Goal: Find specific page/section: Find specific page/section

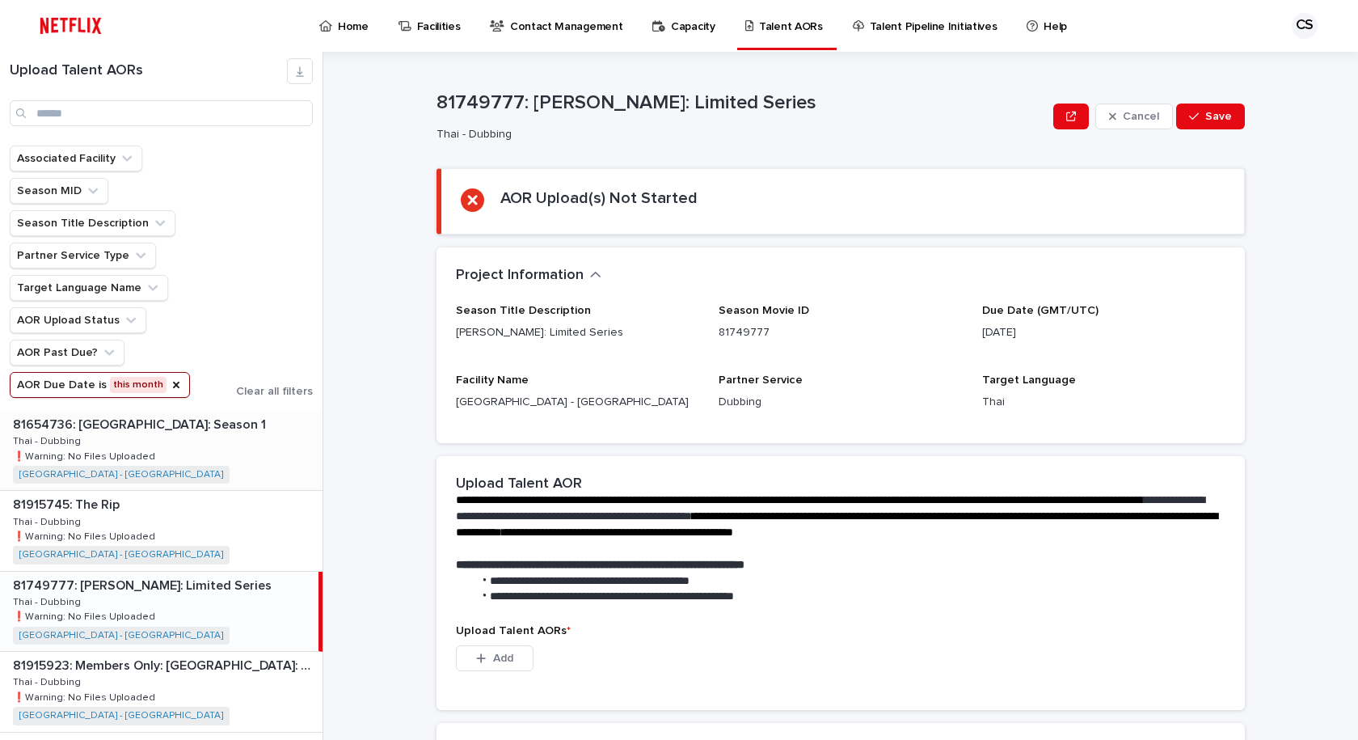
click at [231, 455] on div "81654736: [GEOGRAPHIC_DATA]: Season 1 81654736: [GEOGRAPHIC_DATA] Empire: Seaso…" at bounding box center [161, 450] width 323 height 79
click at [752, 375] on span "Partner Service" at bounding box center [761, 379] width 84 height 11
click at [228, 540] on div "81915745: The Rip 81915745: The Rip Thai - Dubbing Thai - Dubbing ❗️Warning: No…" at bounding box center [161, 530] width 323 height 79
click at [225, 599] on div "81749777: [PERSON_NAME]: Limited Series 81749777: [PERSON_NAME]: Limited Series…" at bounding box center [161, 611] width 323 height 79
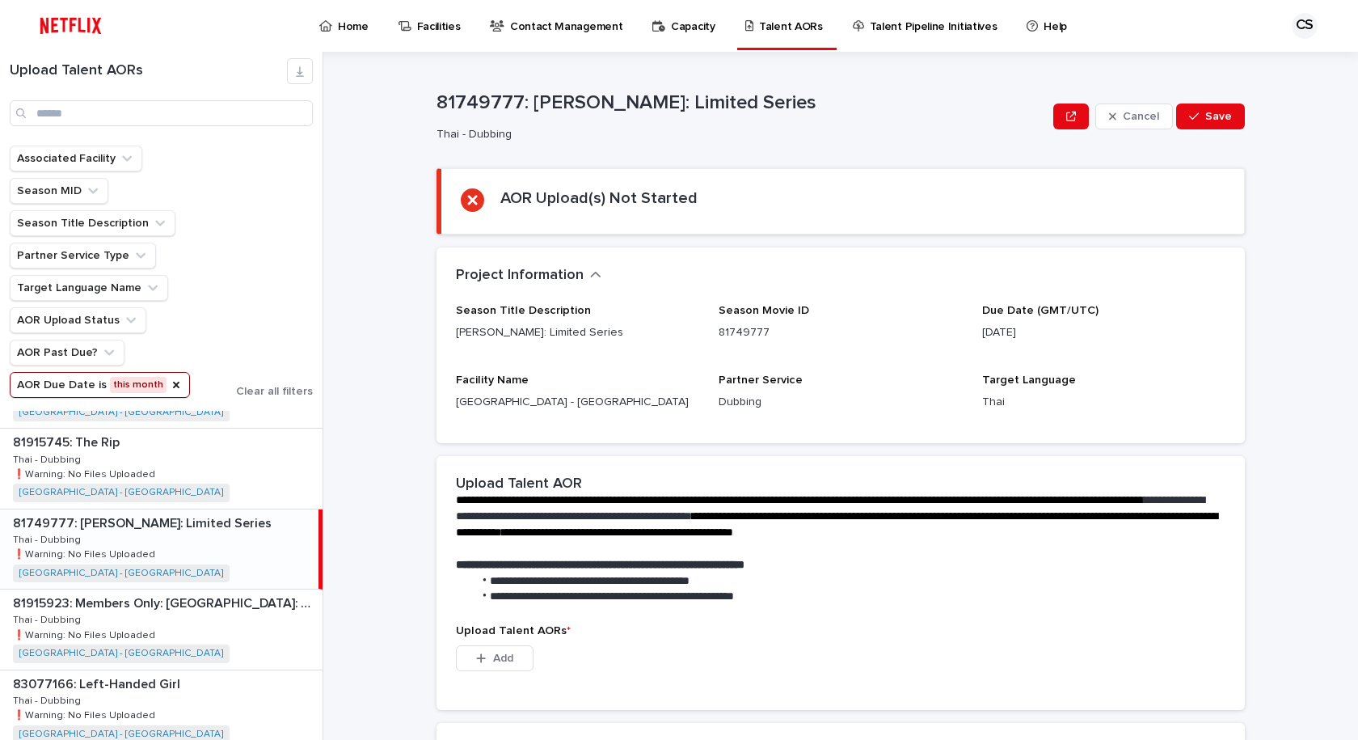
scroll to position [81, 0]
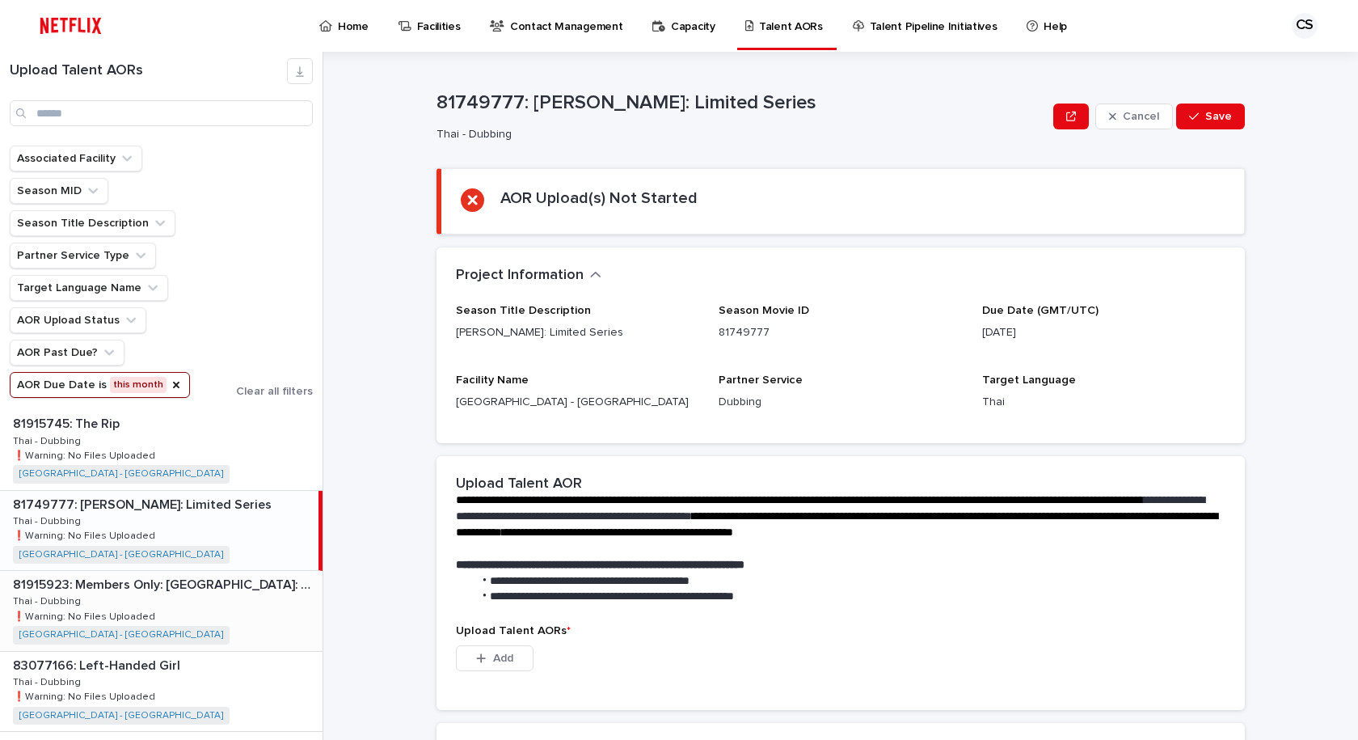
click at [223, 610] on div "81915923: Members Only: [GEOGRAPHIC_DATA]: Season 1 81915923: Members Only: [GE…" at bounding box center [161, 610] width 323 height 79
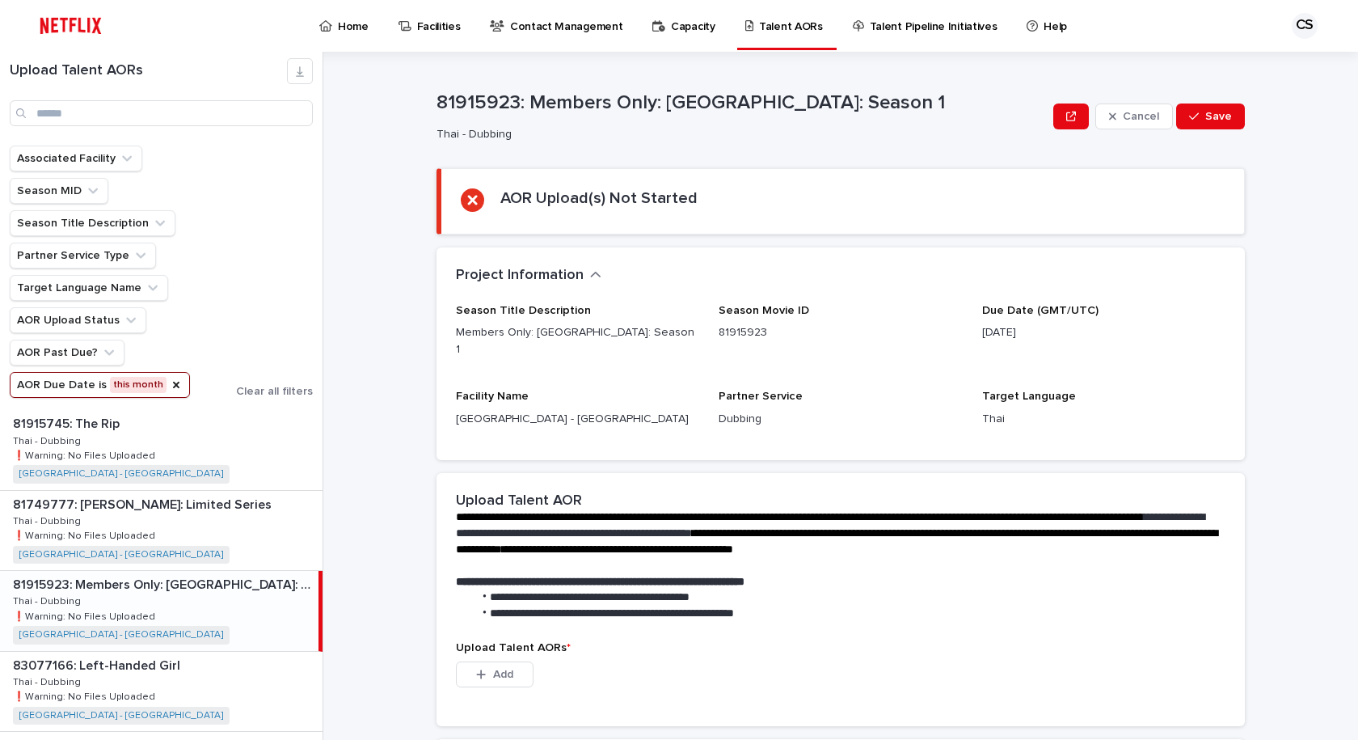
scroll to position [162, 0]
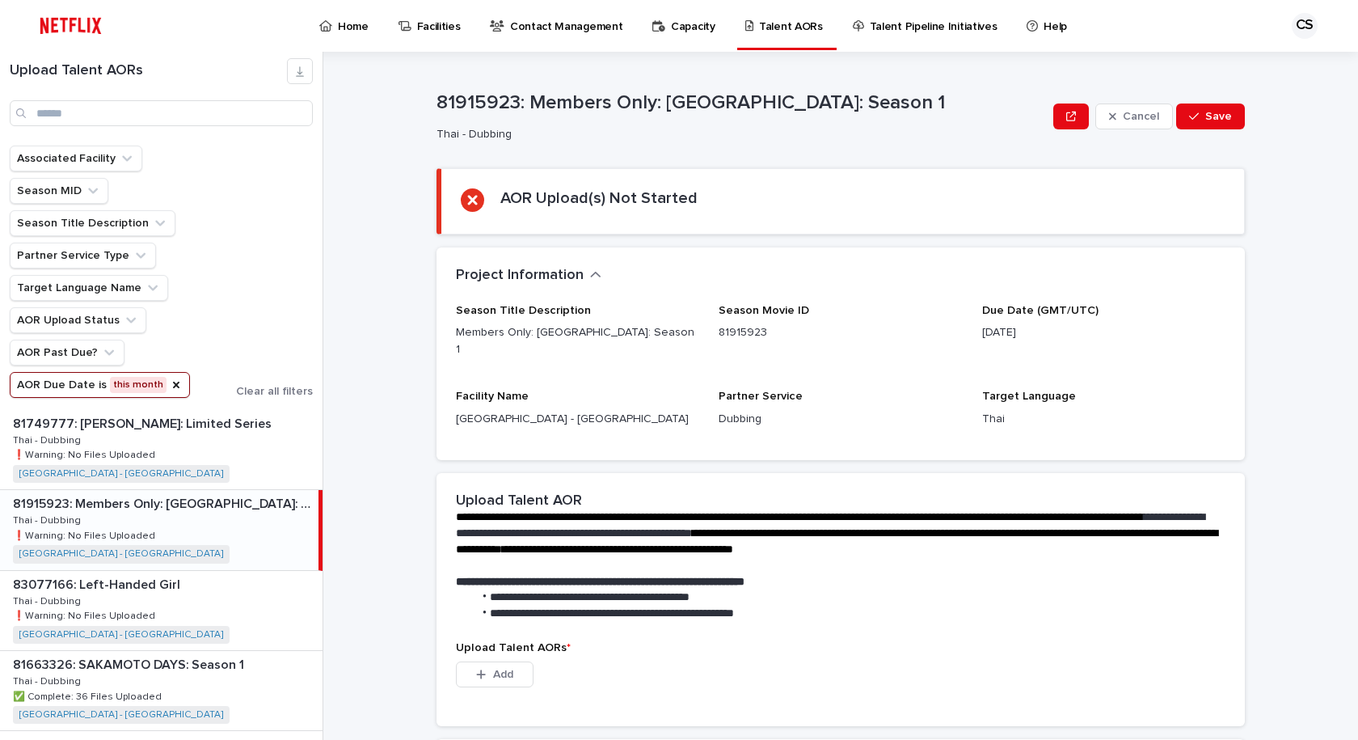
click at [223, 610] on div "83077166: Left-Handed Girl 83077166: Left-Handed Girl Thai - Dubbing Thai - Dub…" at bounding box center [161, 610] width 323 height 79
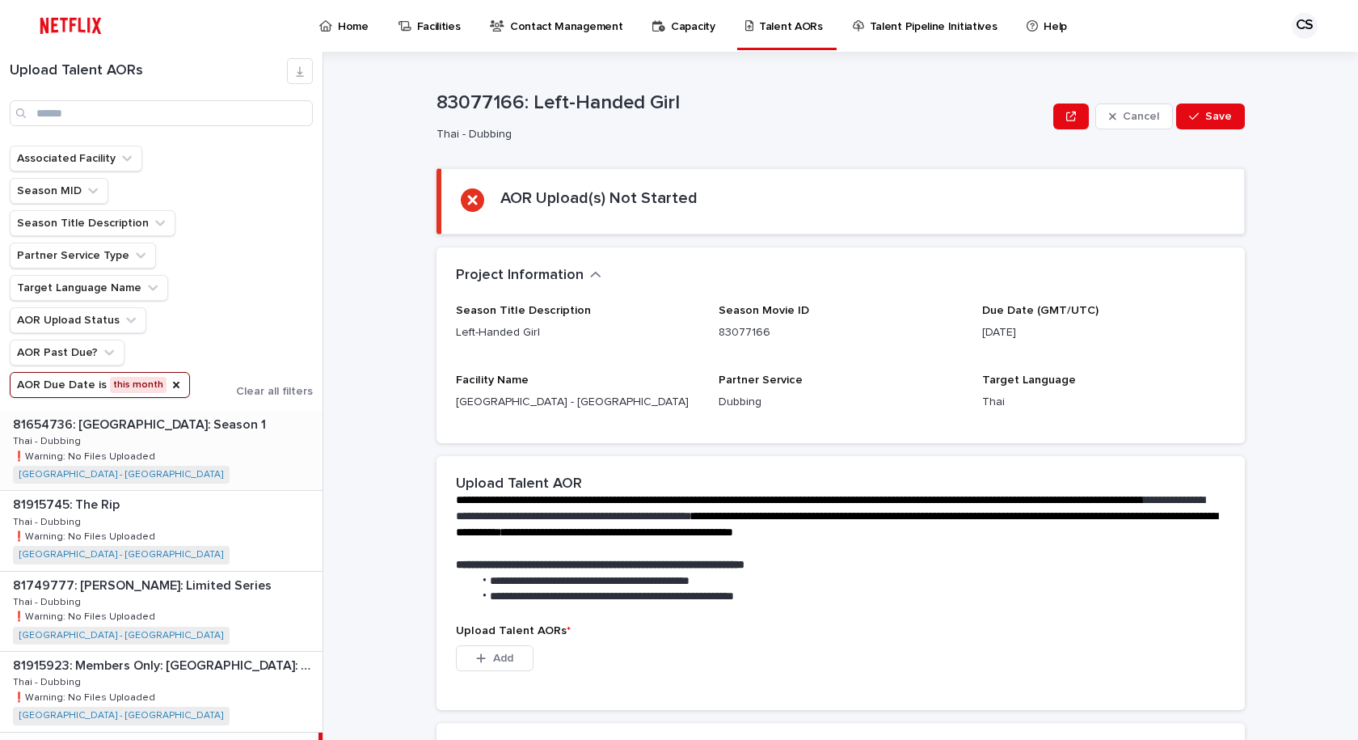
click at [246, 459] on div "81654736: [GEOGRAPHIC_DATA]: Season 1 81654736: [GEOGRAPHIC_DATA] Empire: Seaso…" at bounding box center [161, 450] width 323 height 79
click at [205, 519] on div "81915745: The Rip 81915745: The Rip Thai - Dubbing Thai - Dubbing ❗️Warning: No…" at bounding box center [161, 530] width 323 height 79
click at [264, 448] on div "81654736: [GEOGRAPHIC_DATA]: Season 1 81654736: [GEOGRAPHIC_DATA] Empire: Seaso…" at bounding box center [161, 450] width 323 height 79
click at [973, 635] on p "Upload Talent AORs *" at bounding box center [841, 631] width 770 height 14
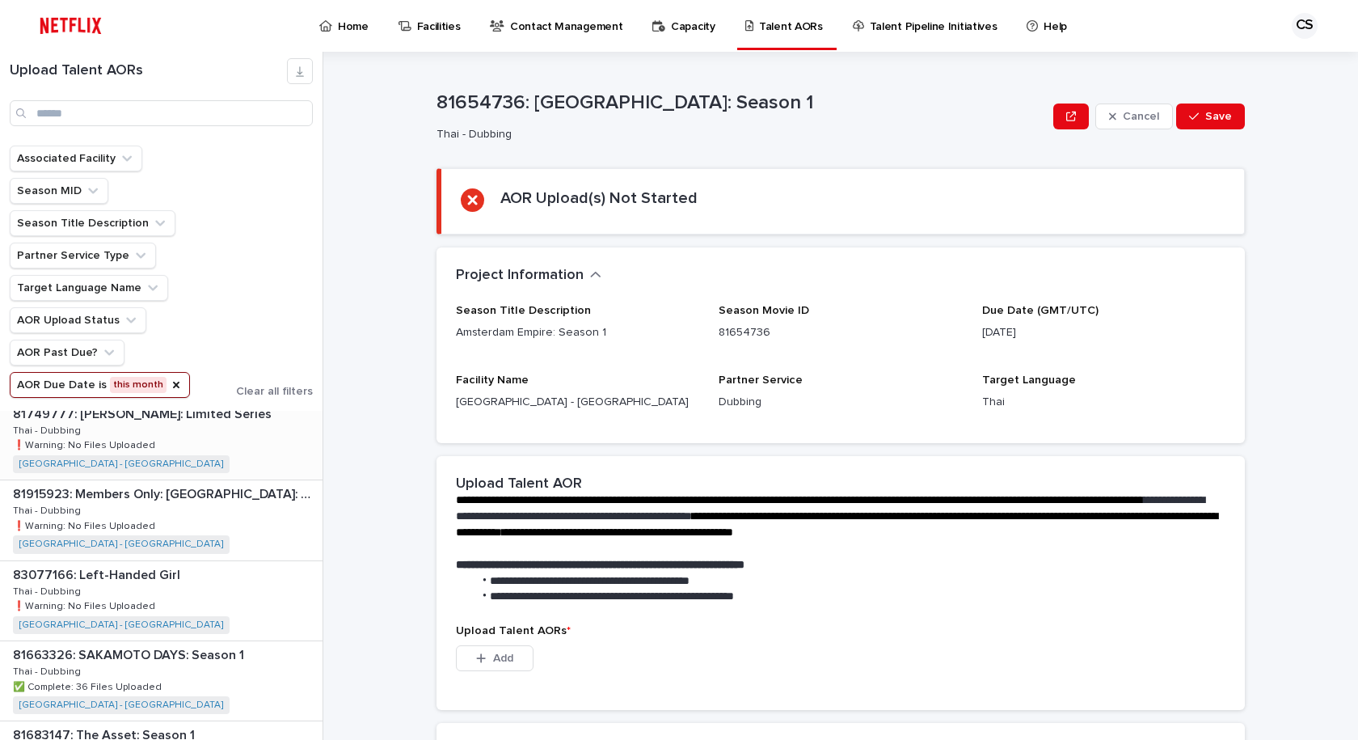
scroll to position [81, 0]
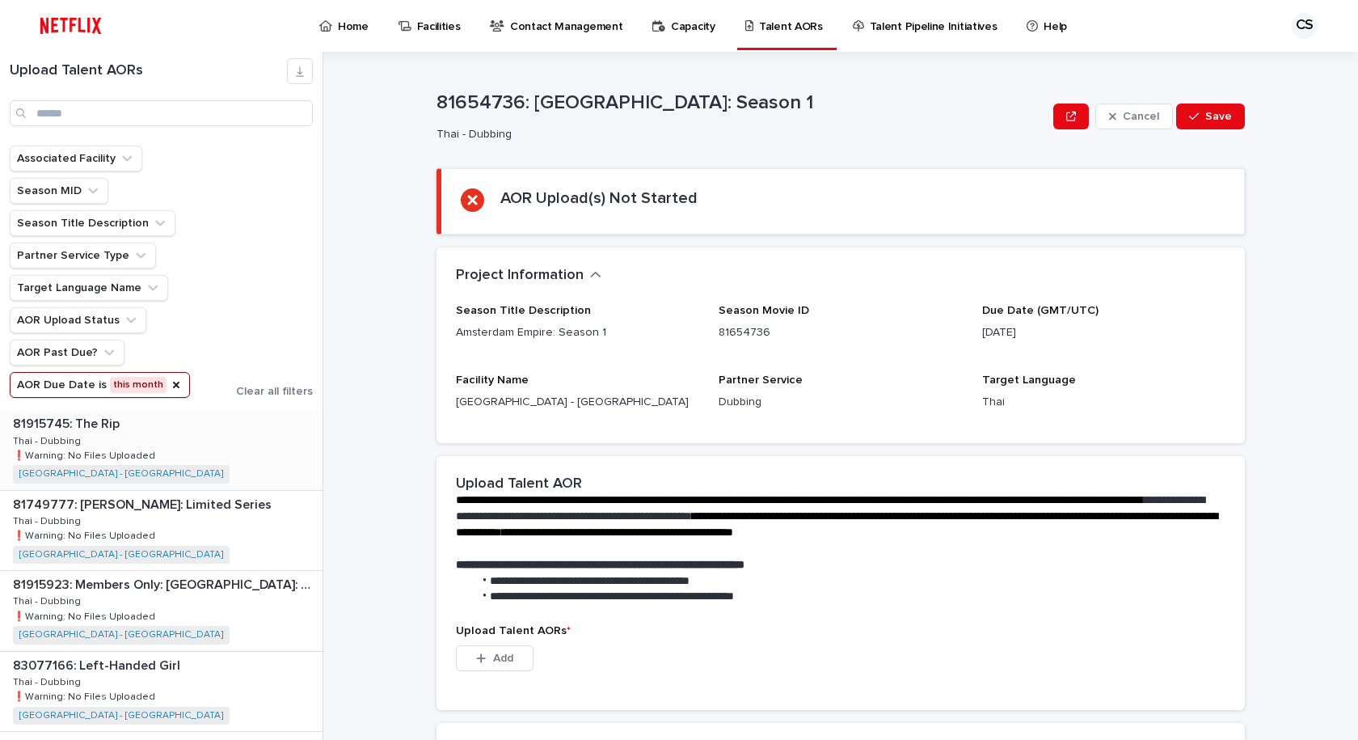
click at [160, 437] on div "81915745: The Rip 81915745: The Rip Thai - Dubbing Thai - Dubbing ❗️Warning: No…" at bounding box center [161, 449] width 323 height 79
click at [1280, 321] on div "**********" at bounding box center [850, 396] width 1015 height 688
click at [1215, 576] on div "**********" at bounding box center [841, 540] width 770 height 130
